Goal: Task Accomplishment & Management: Use online tool/utility

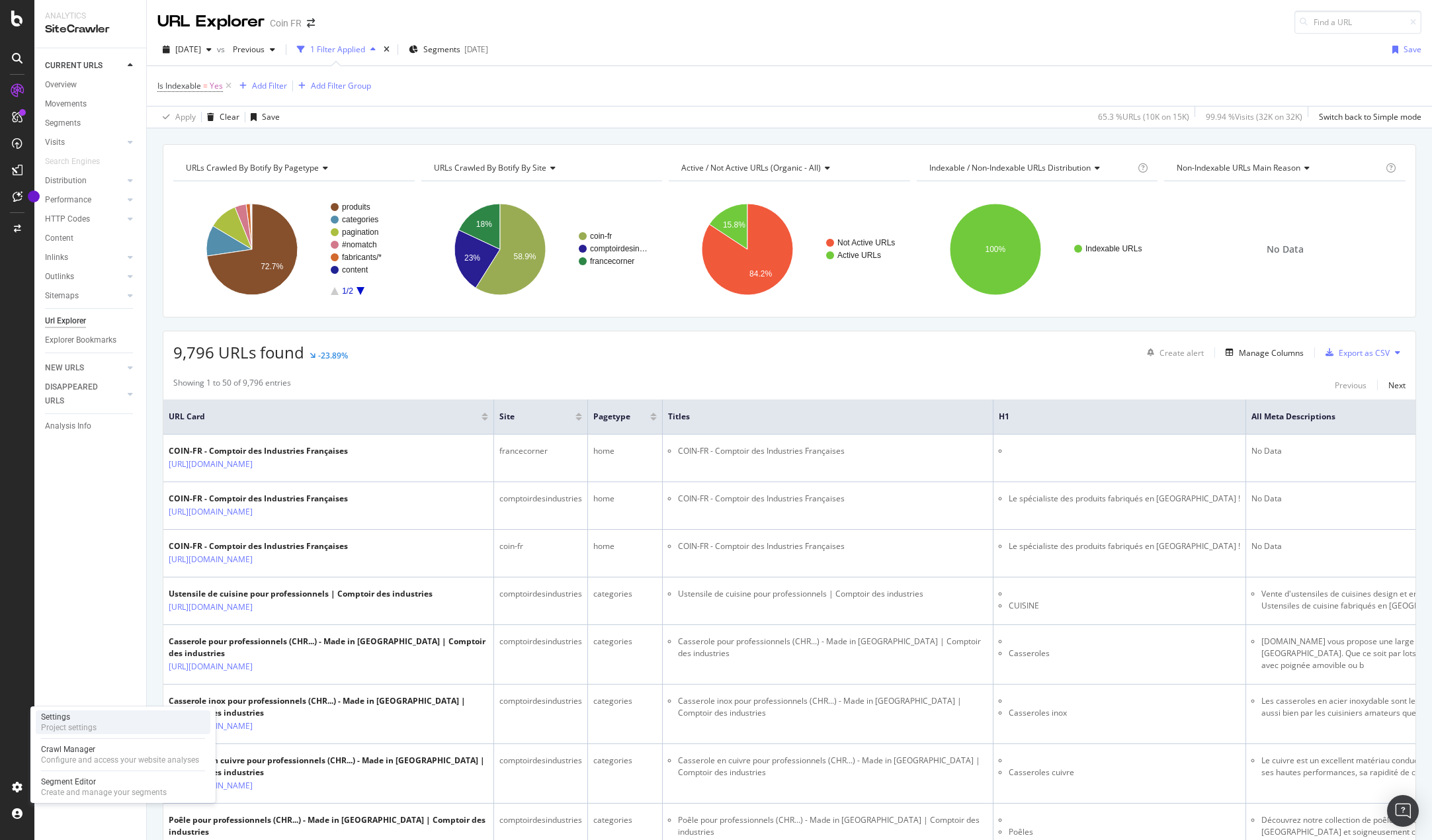
click at [64, 719] on div "Settings" at bounding box center [69, 717] width 55 height 10
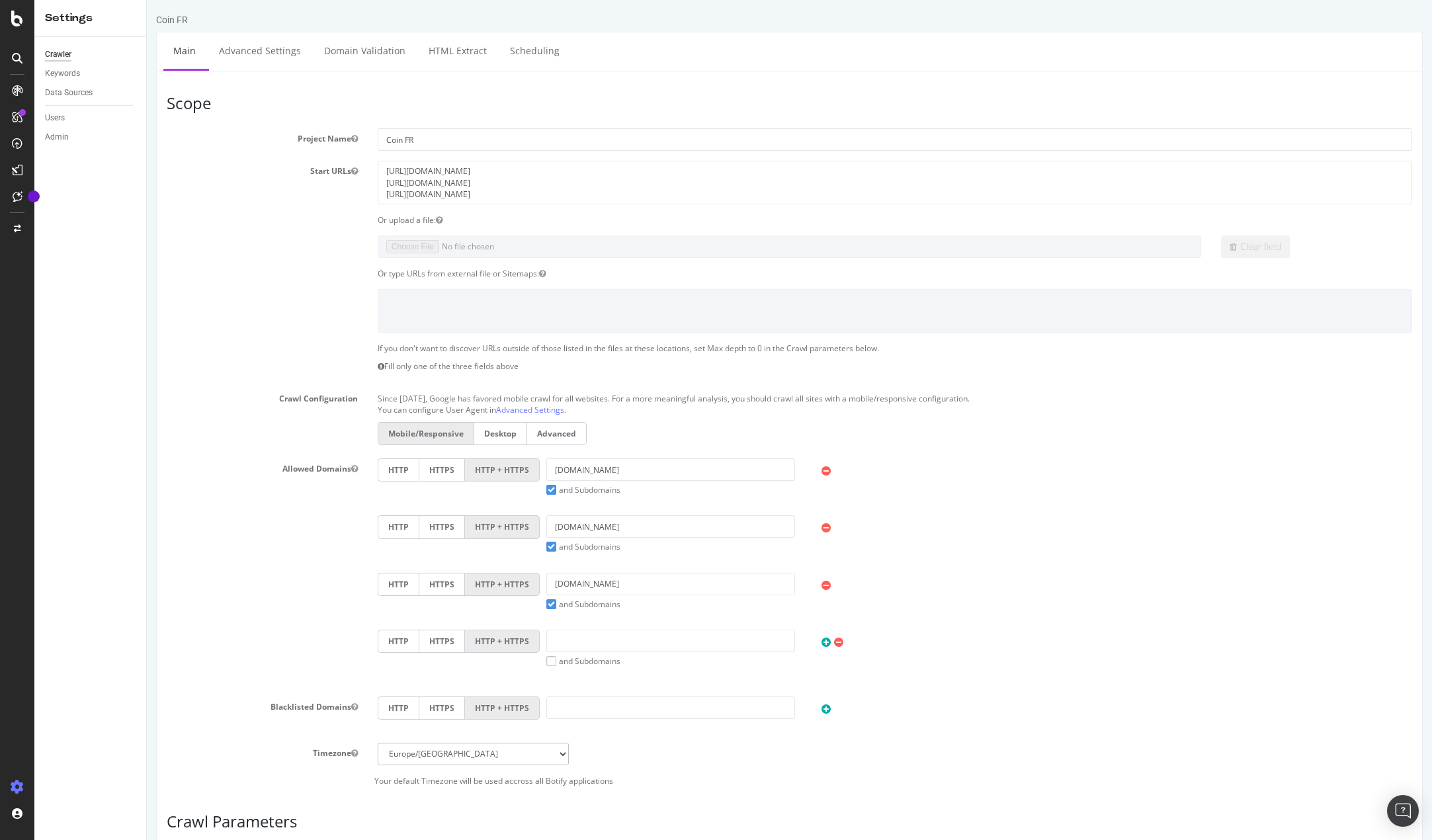
scroll to position [330, 0]
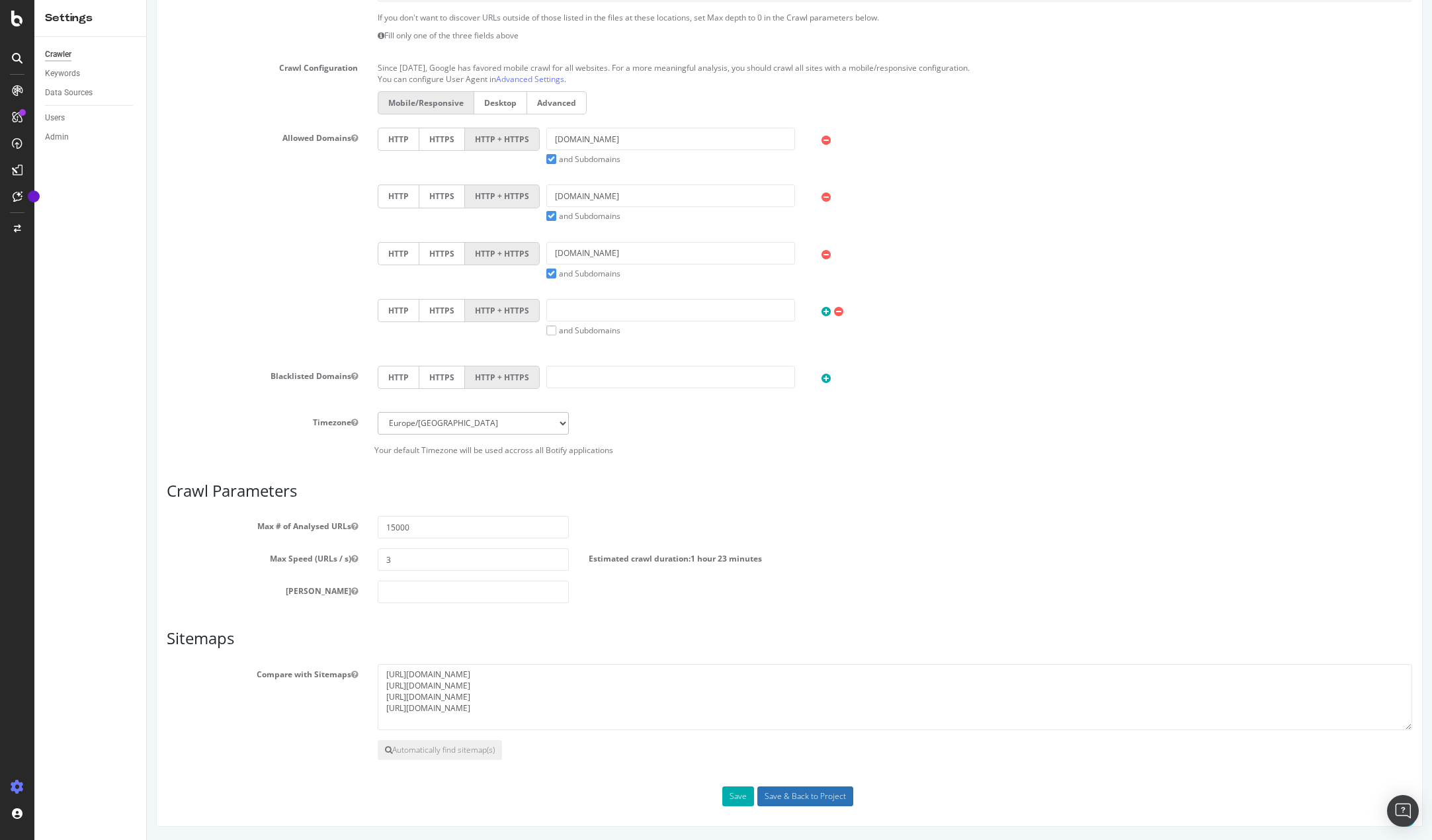
click at [794, 789] on input "Save & Back to Project" at bounding box center [806, 796] width 96 height 20
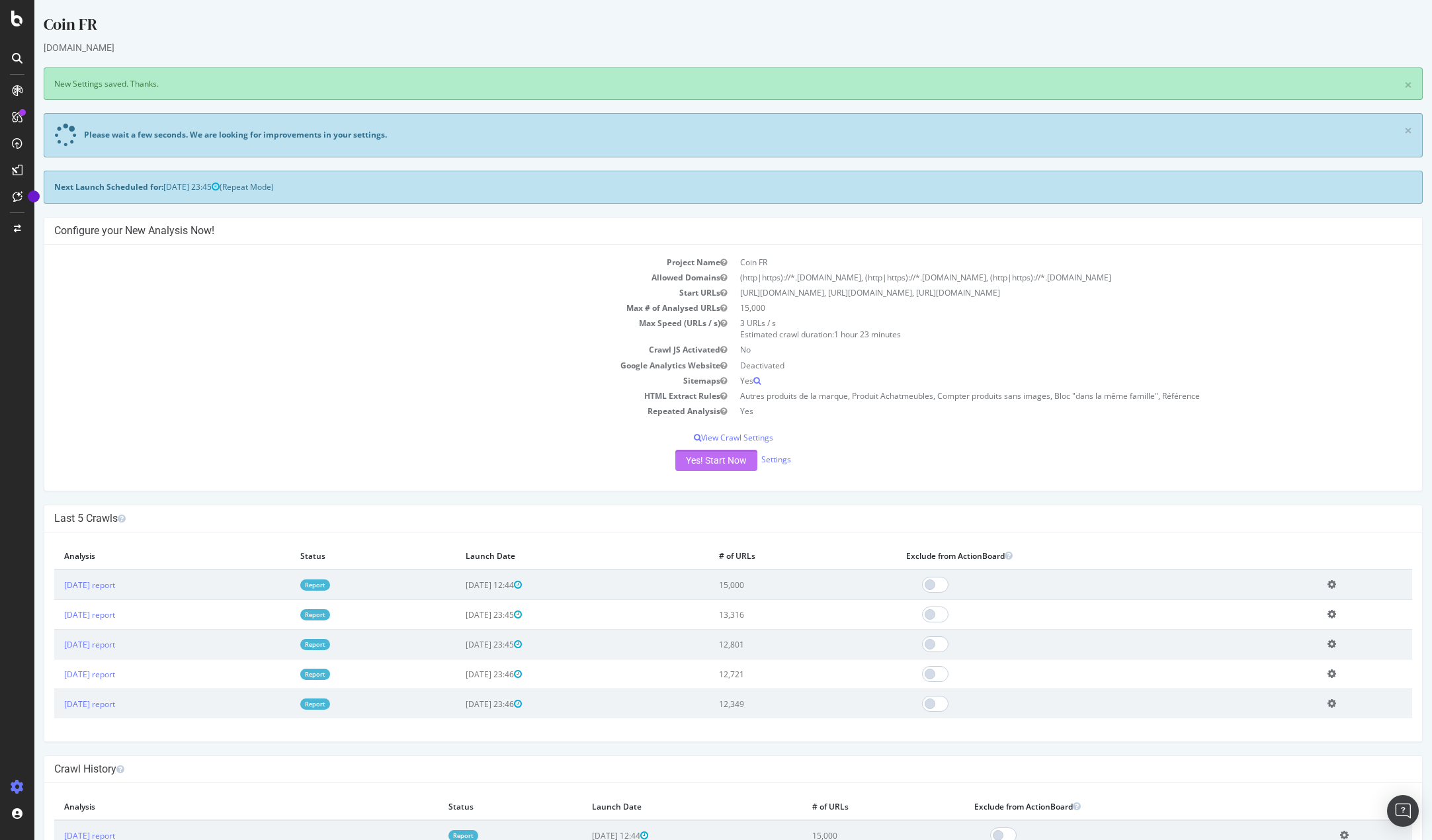
click at [696, 463] on button "Yes! Start Now" at bounding box center [716, 460] width 82 height 21
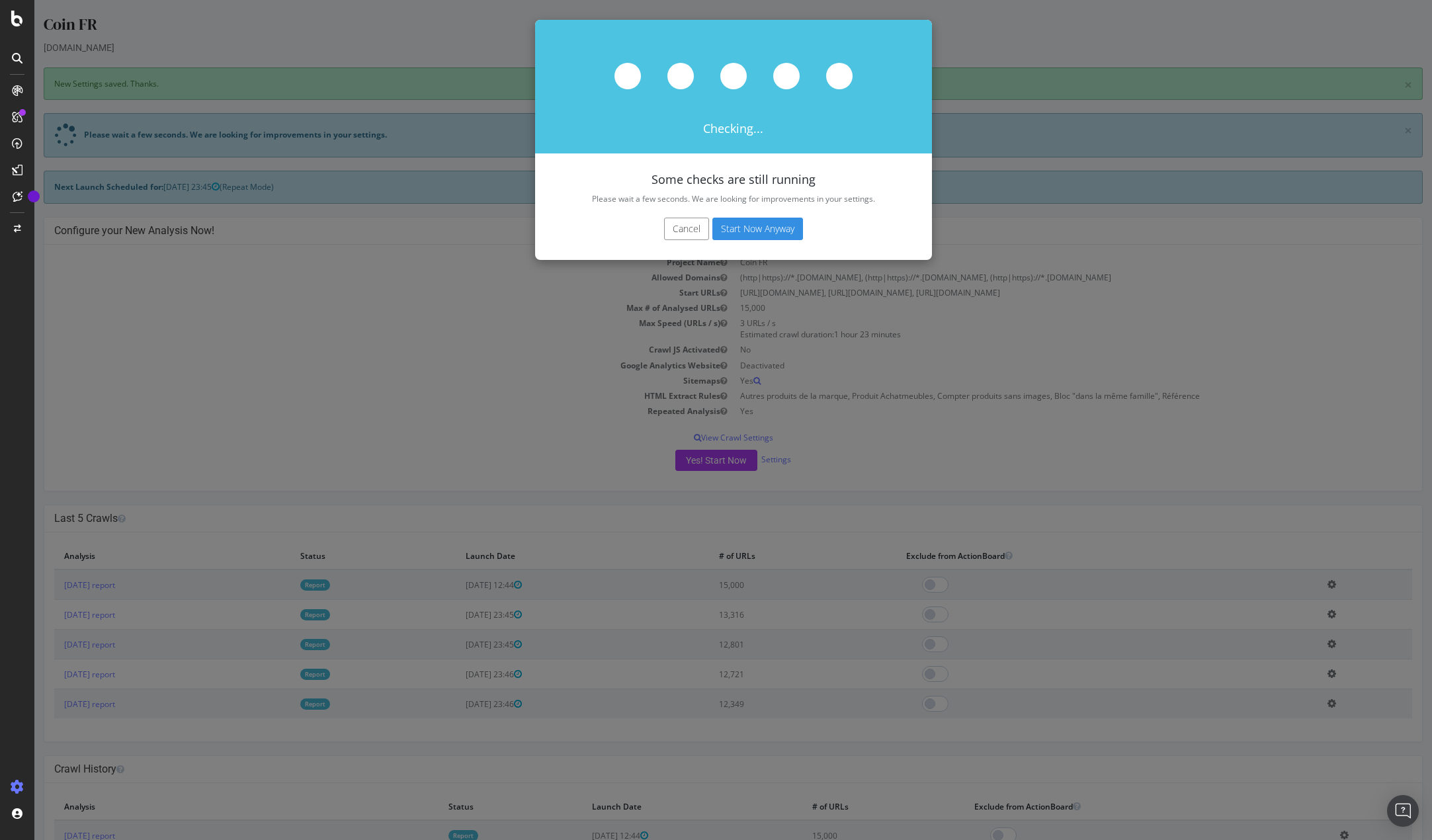
click at [755, 226] on button "Start Now Anyway" at bounding box center [758, 229] width 91 height 22
